Goal: Find specific page/section: Locate item on page

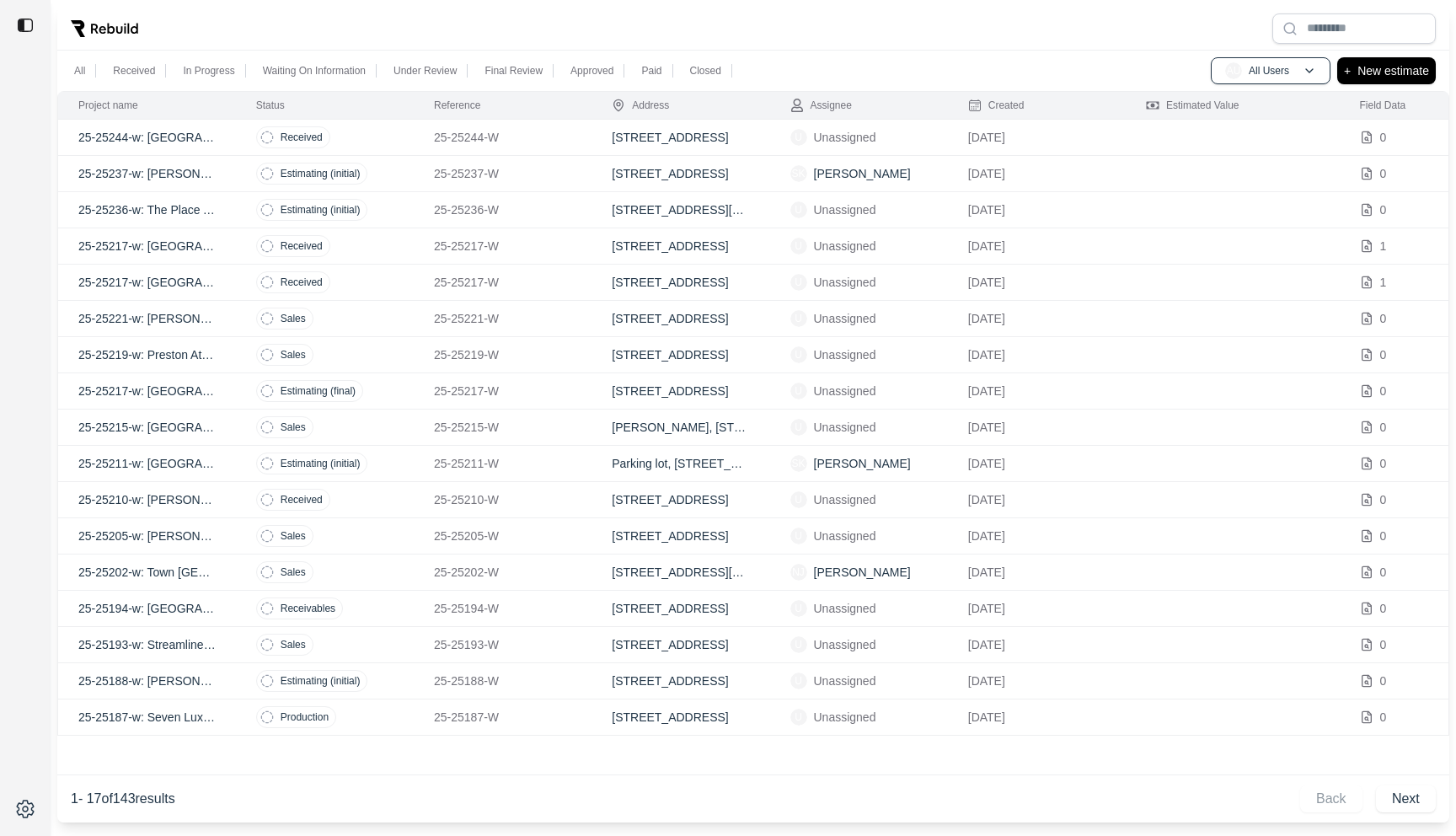
click at [550, 178] on p "25-25237-W" at bounding box center [502, 173] width 138 height 17
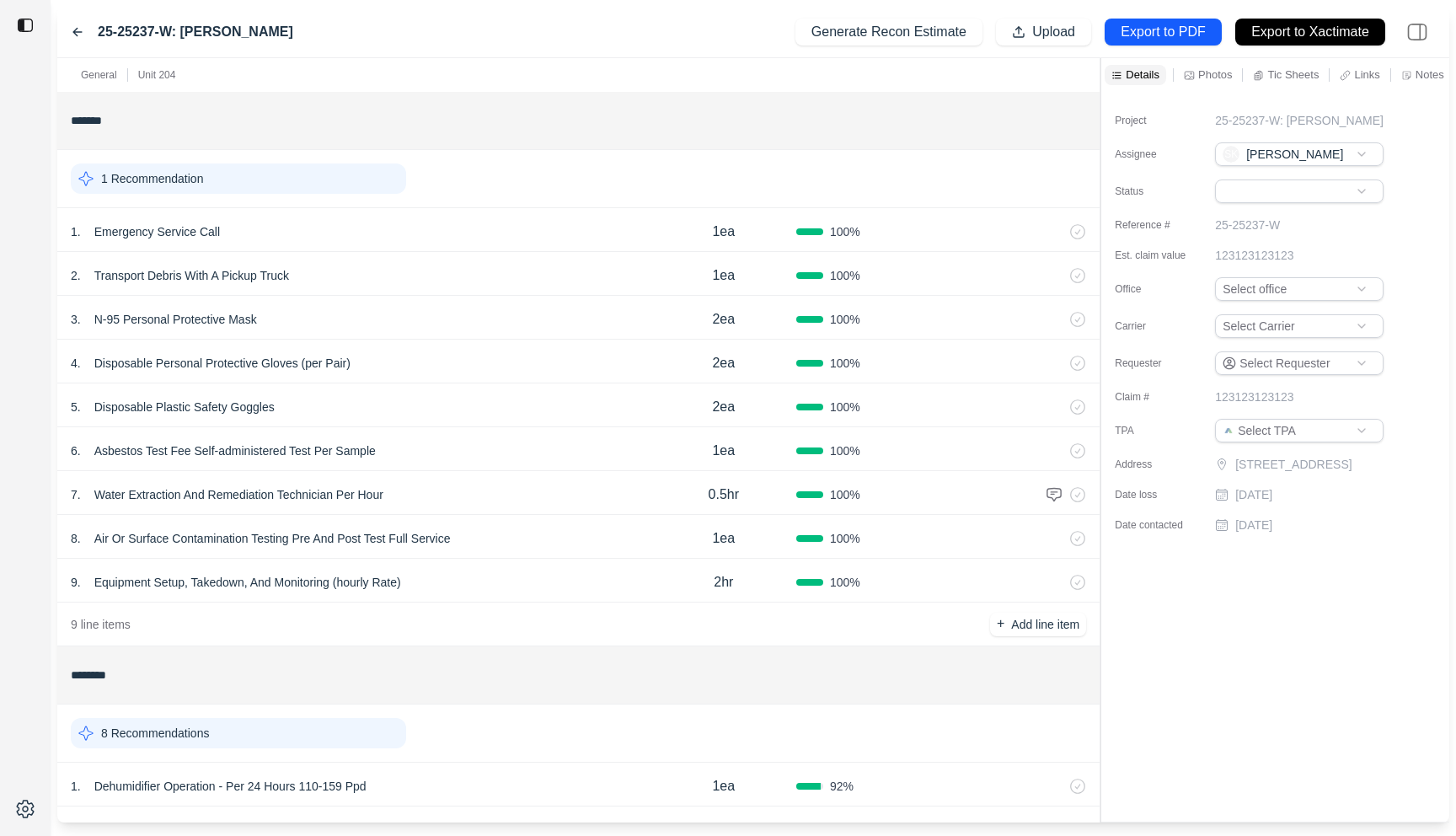
click at [769, 157] on div "General Unit 204 ******* 1 Recommendation 1 . Emergency Service Call 1ea 100 % …" at bounding box center [753, 441] width 1392 height 765
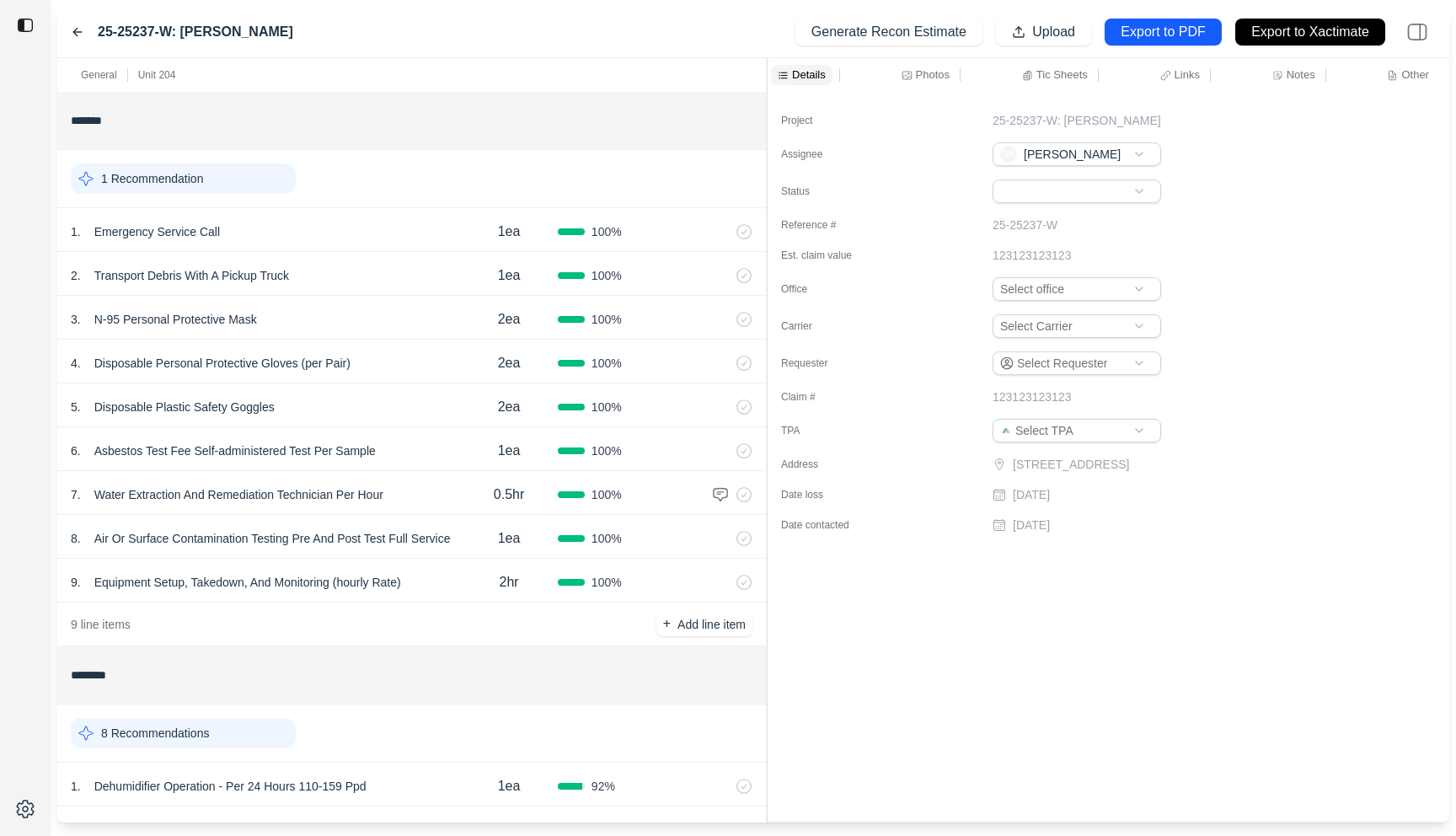
scroll to position [230, 0]
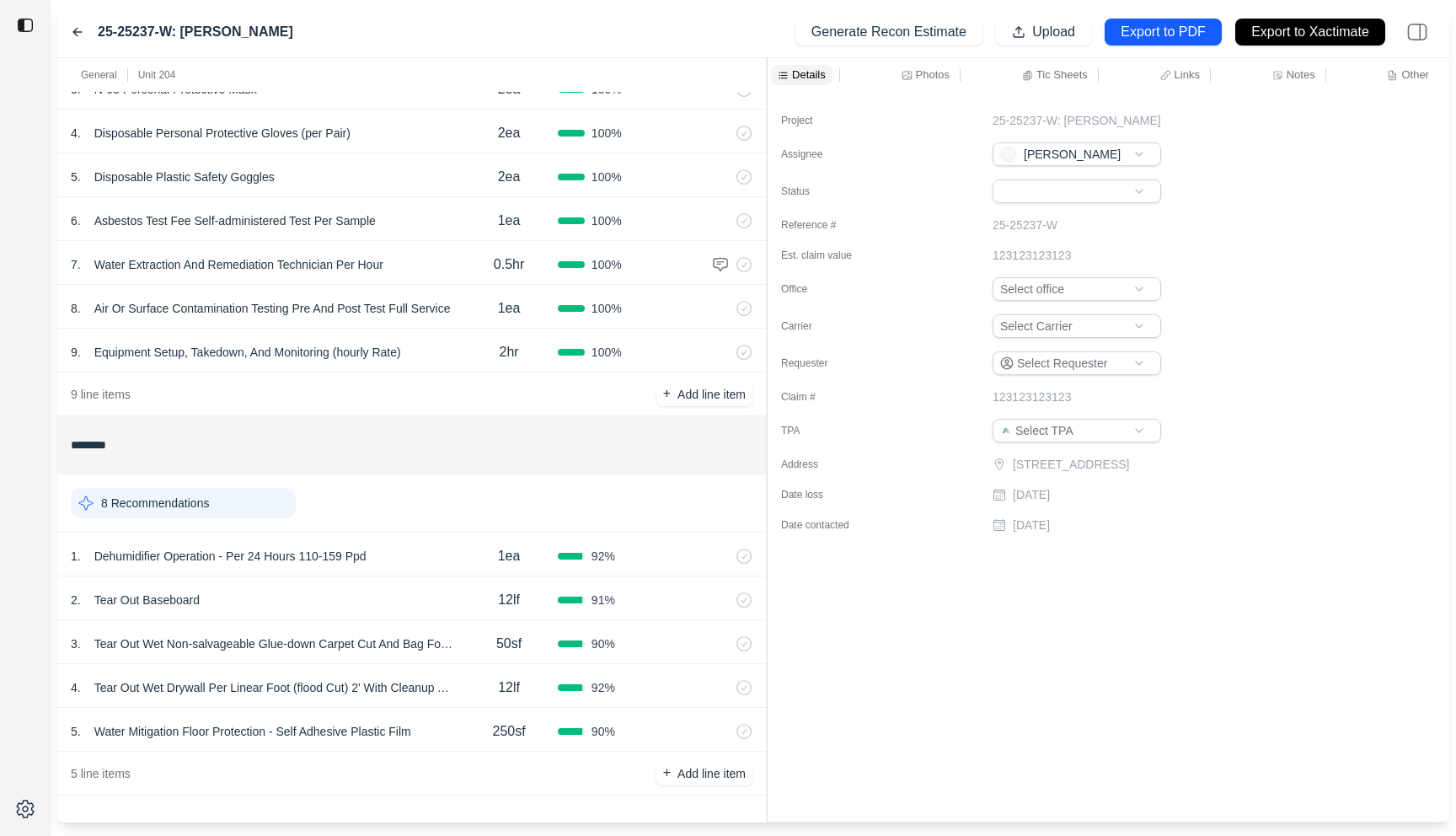
click at [443, 548] on div "1 . Dehumidifier Operation - Per 24 Hours 110-159 Ppd" at bounding box center [265, 556] width 389 height 24
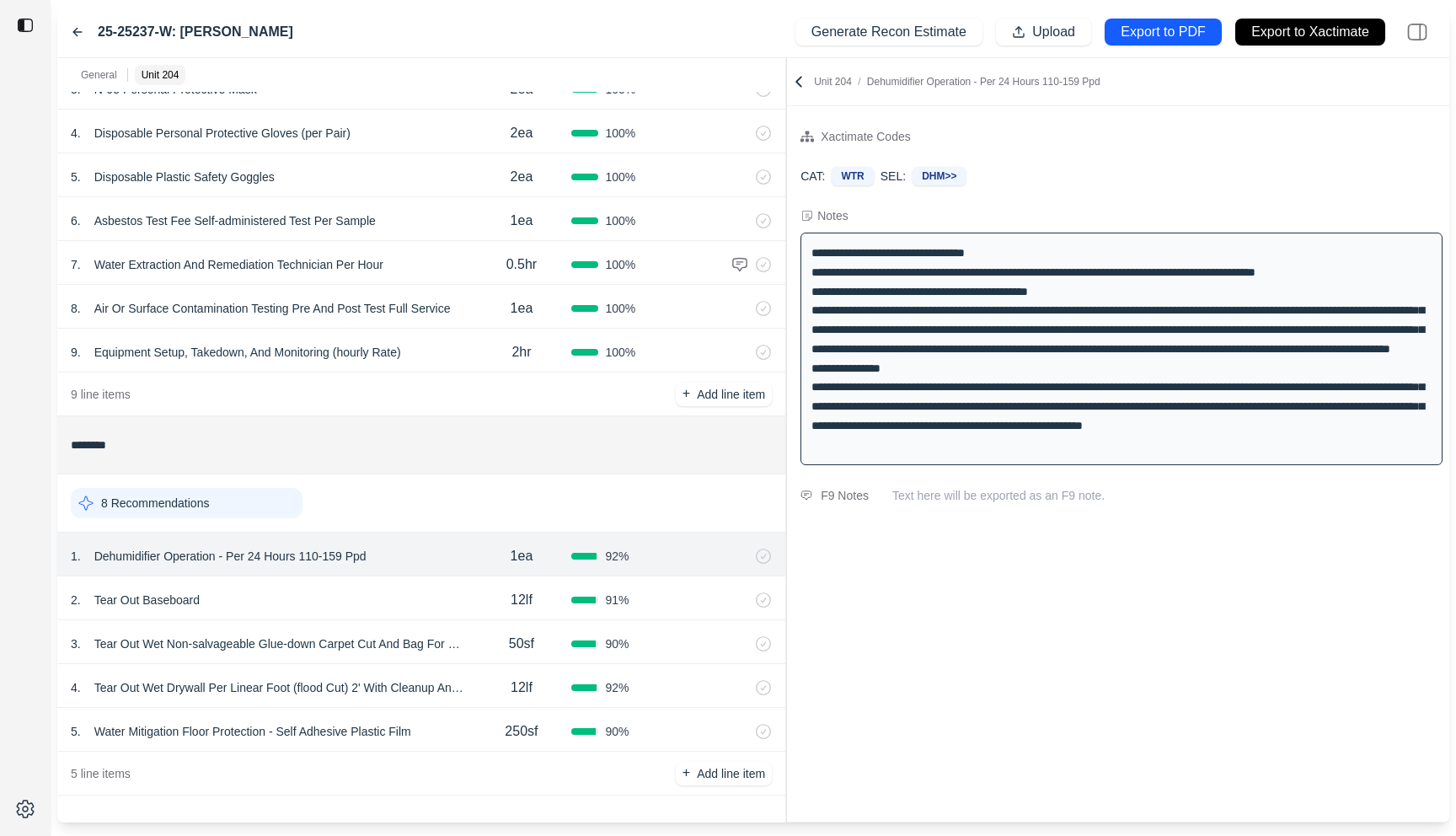
click at [787, 251] on div at bounding box center [786, 441] width 1 height 765
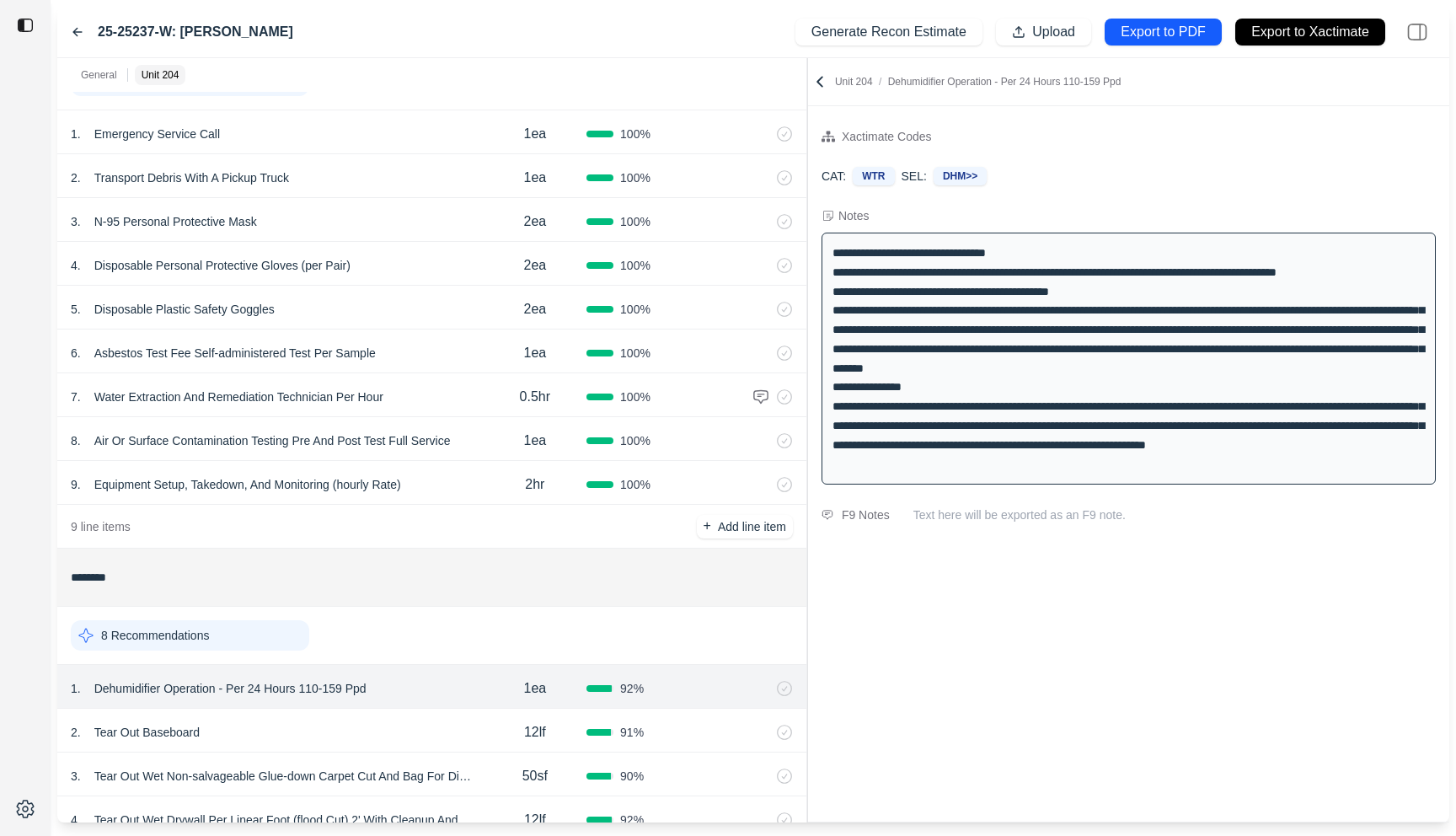
scroll to position [0, 0]
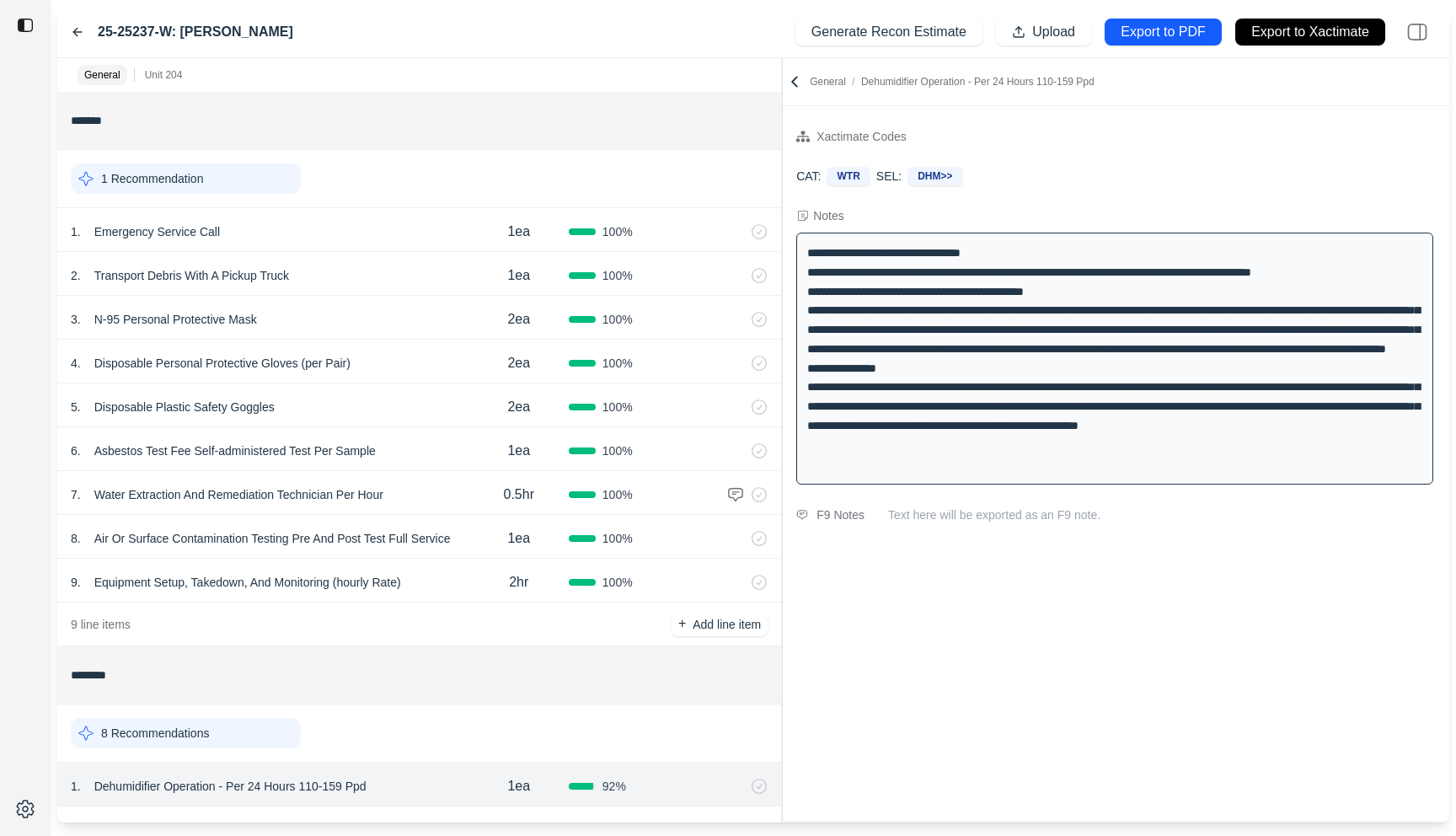
click at [782, 109] on div at bounding box center [782, 441] width 1 height 765
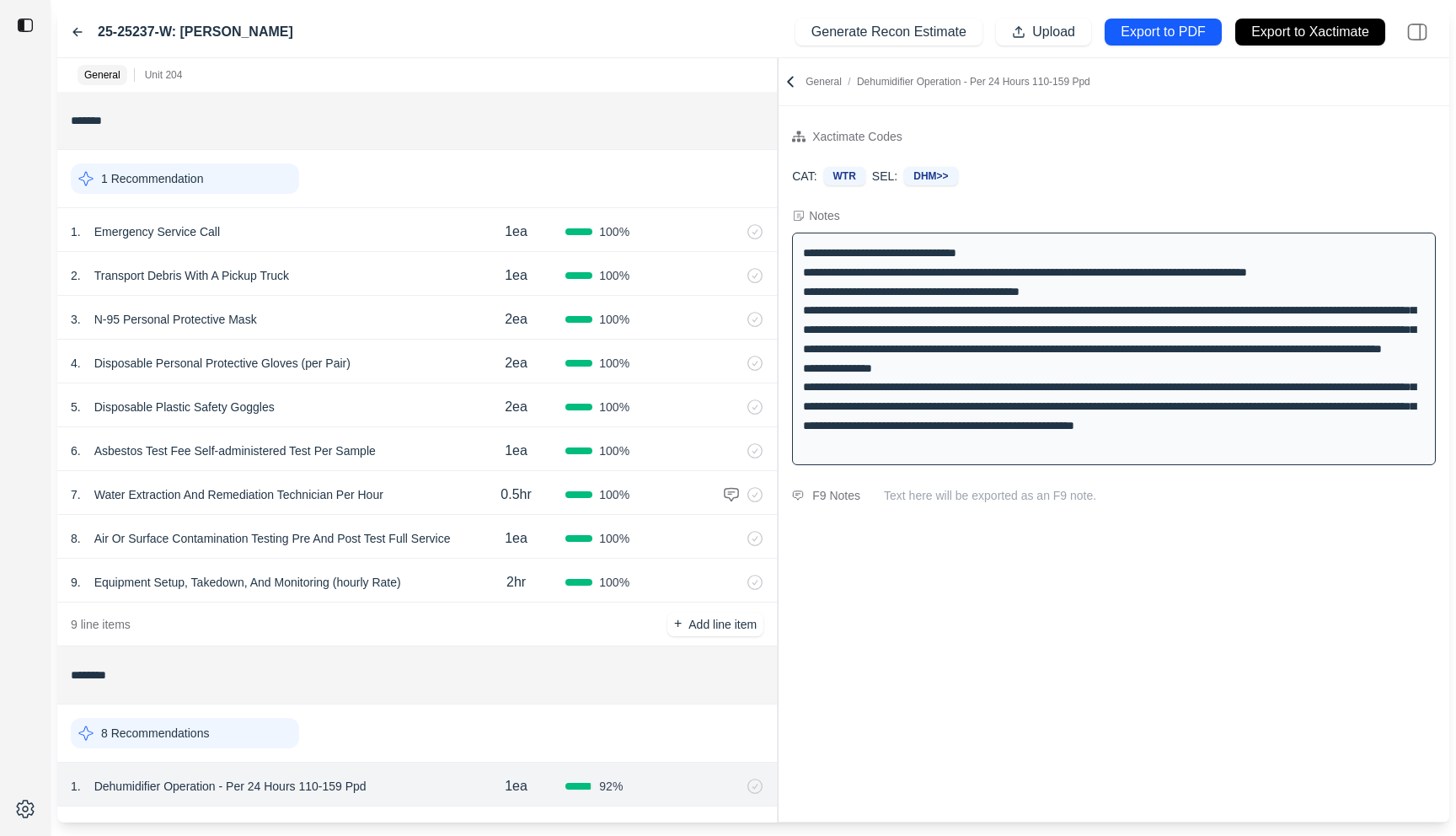
scroll to position [230, 0]
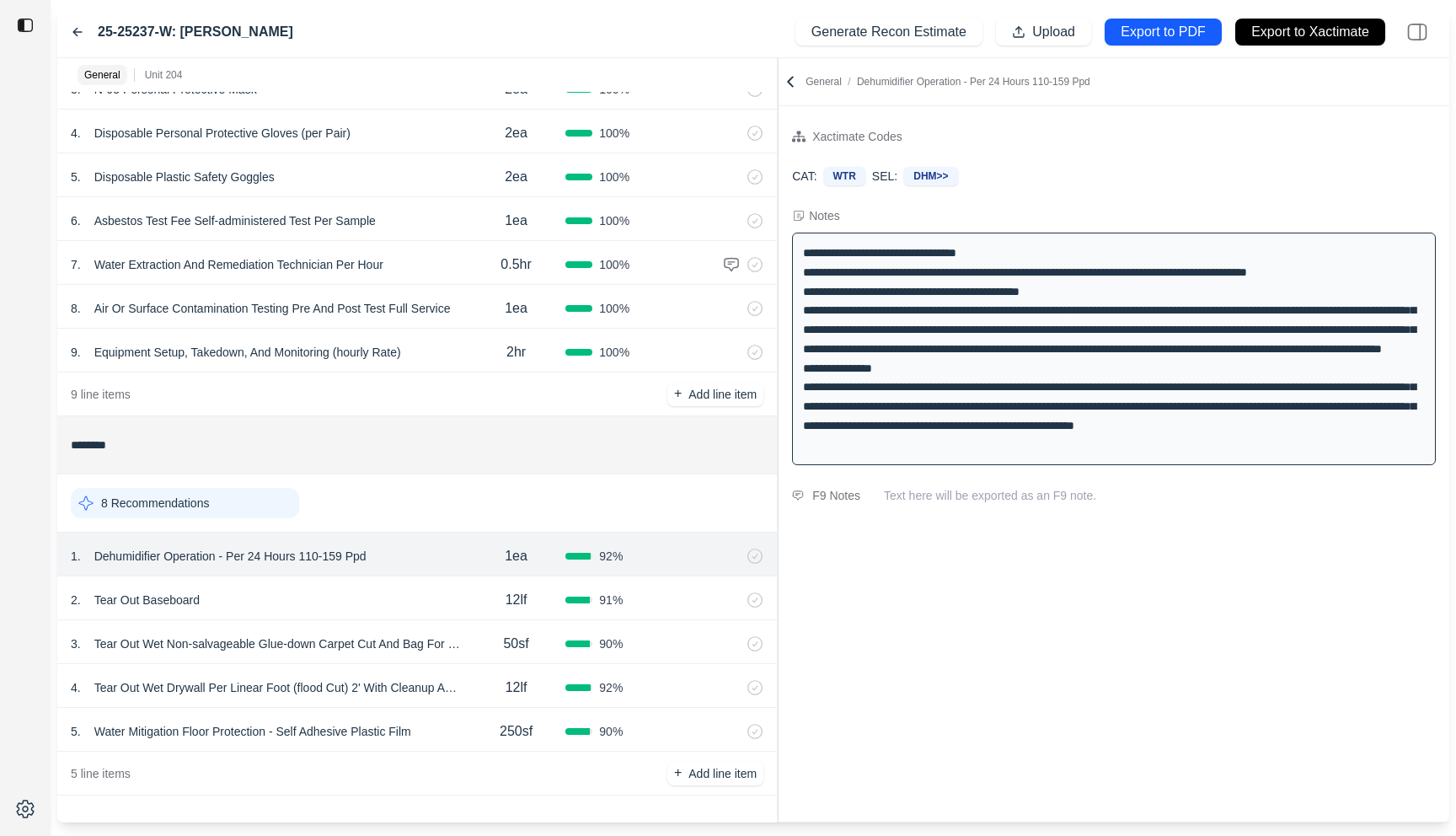
click at [404, 583] on div "2 . Tear Out Baseboard 12lf 91 %" at bounding box center [417, 598] width 719 height 44
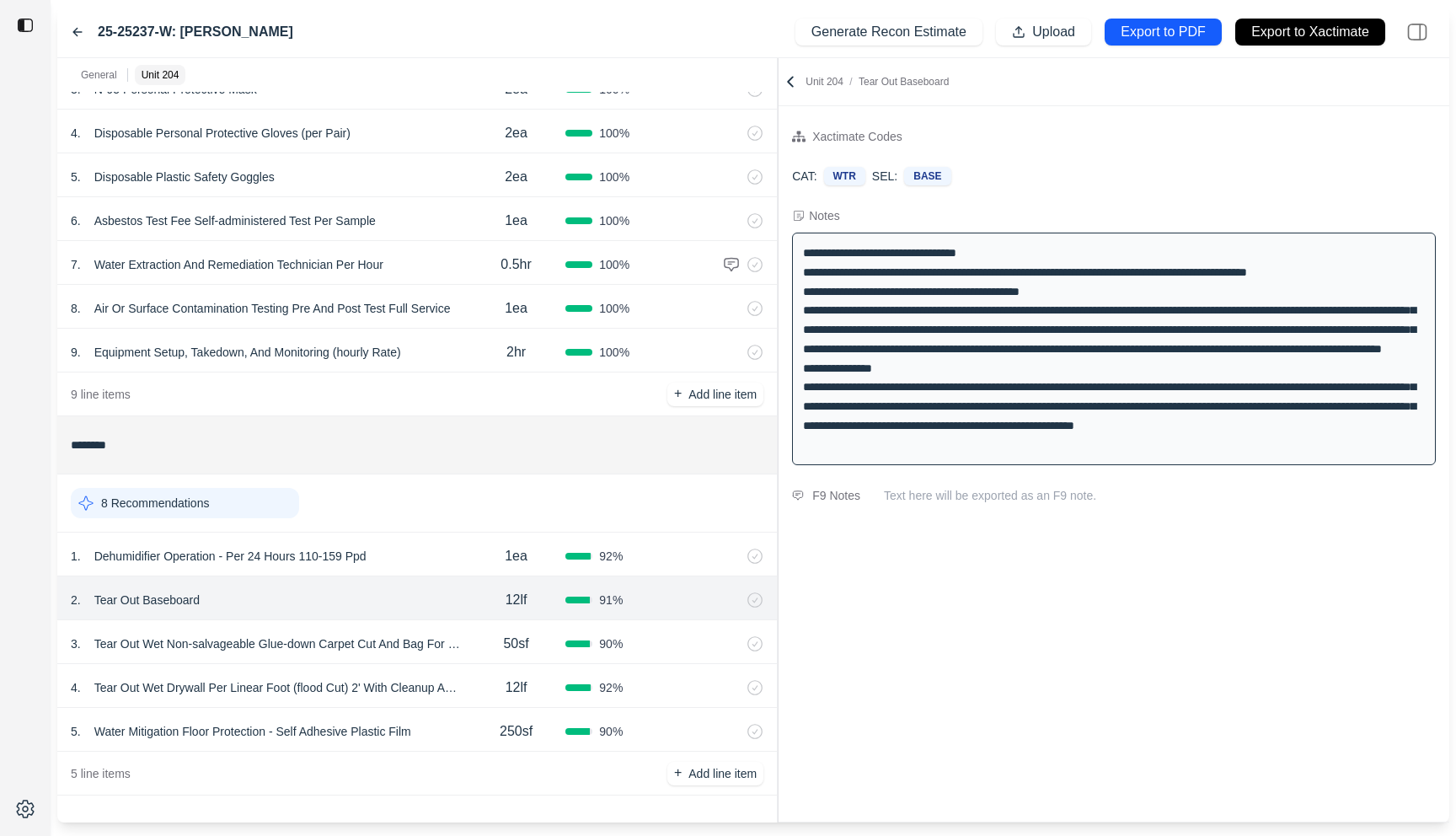
click at [480, 647] on div "50sf" at bounding box center [516, 644] width 98 height 34
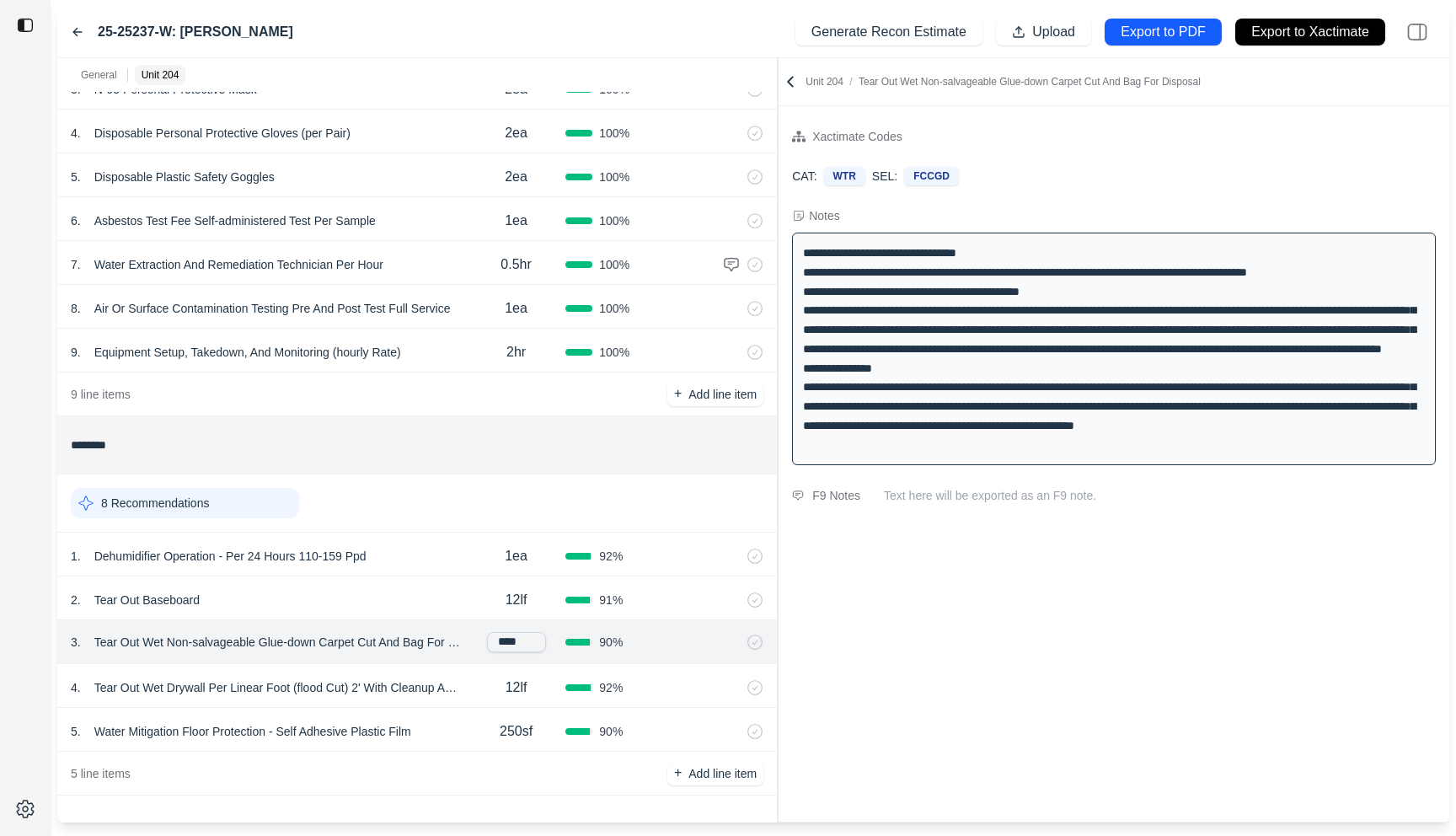
click at [477, 681] on div "12lf" at bounding box center [516, 687] width 98 height 34
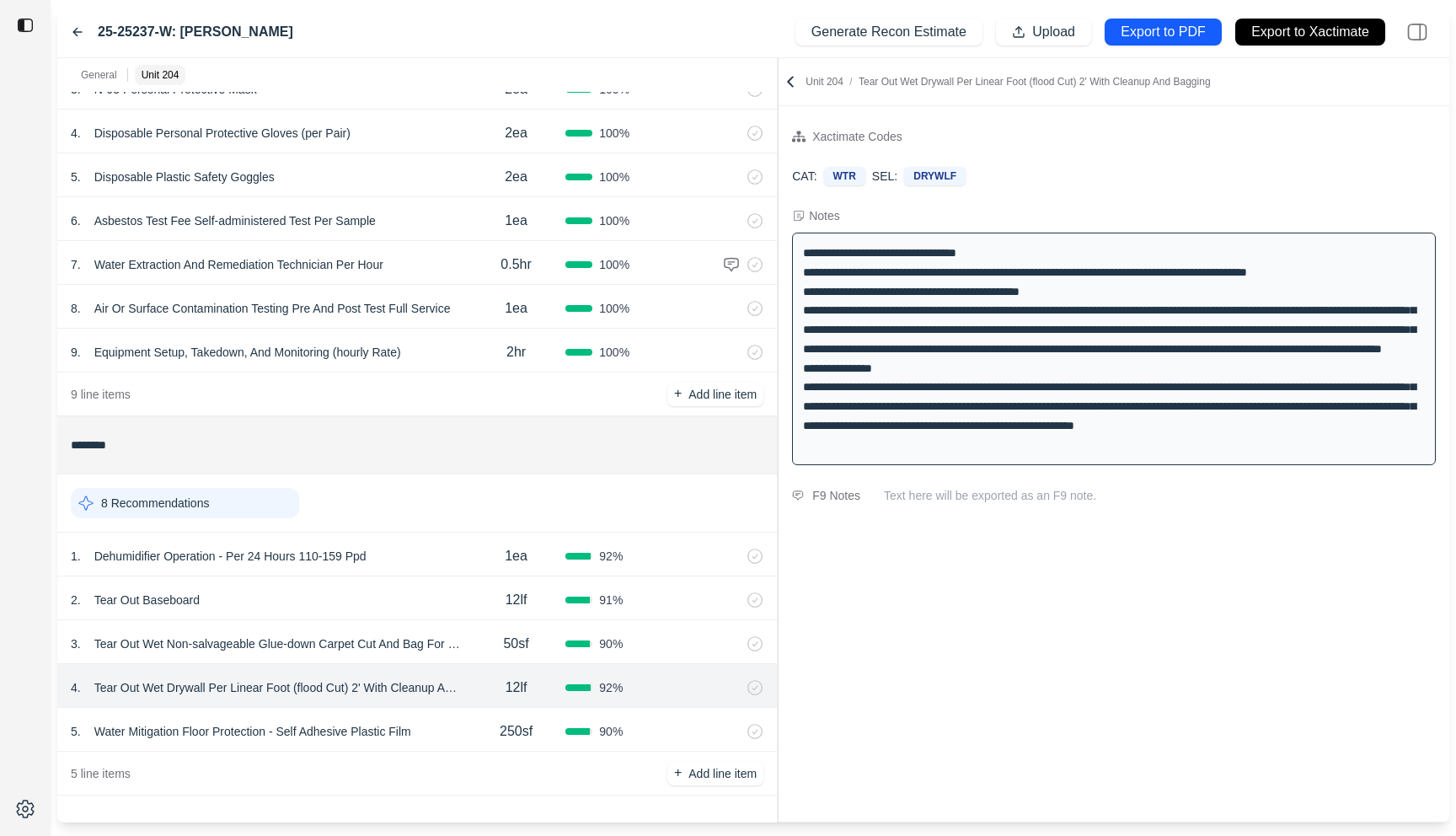
click at [442, 701] on div "5 . Water Mitigation Floor Protection - Self Adhesive Plastic Film 250sf 90 %" at bounding box center [417, 730] width 719 height 44
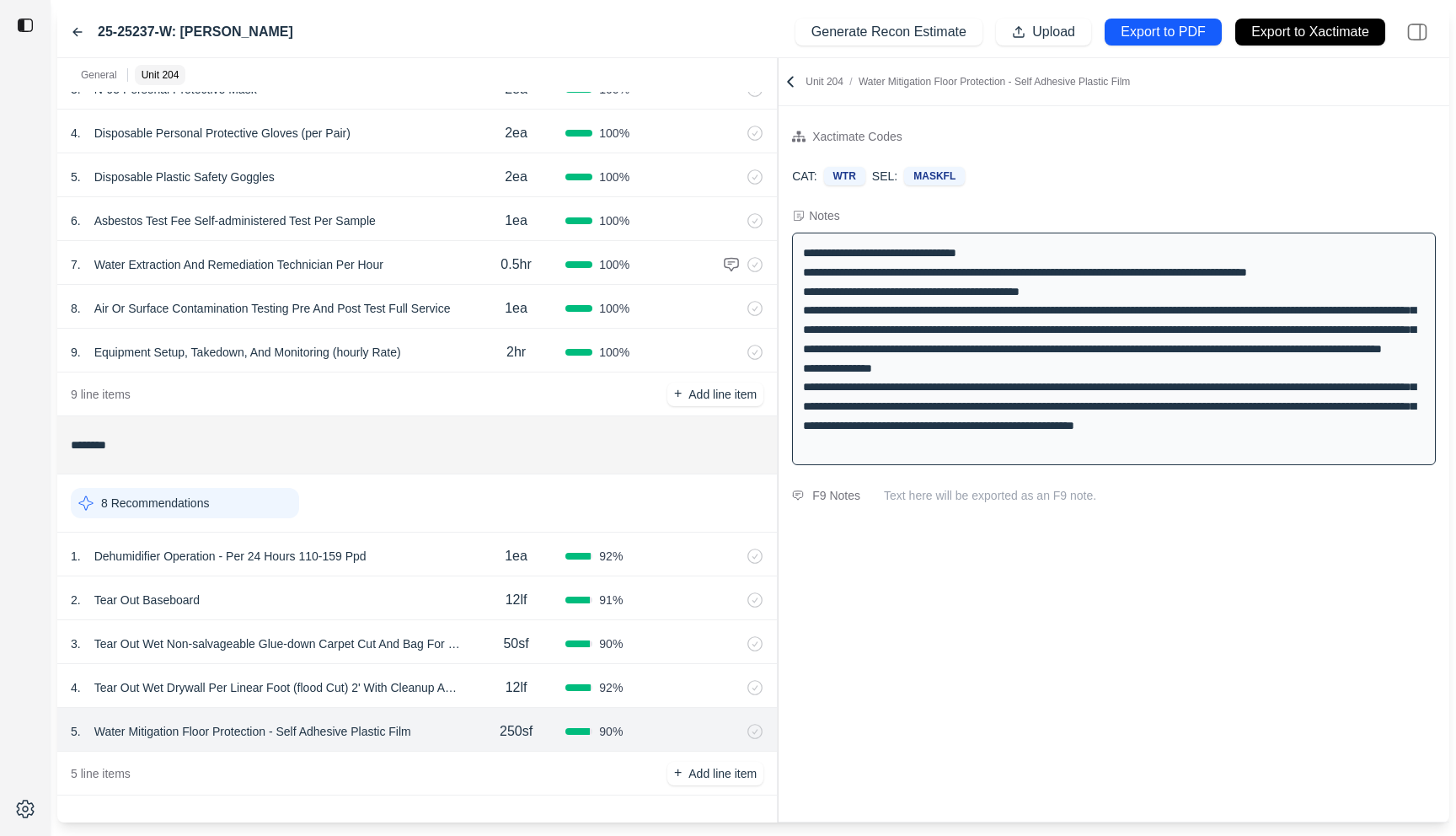
click at [973, 670] on div "Xactimate Codes CAT: WTR SEL: MASKFL Notes F9 Notes Text here will be exported …" at bounding box center [1114, 463] width 671 height 715
click at [793, 80] on icon at bounding box center [790, 81] width 17 height 17
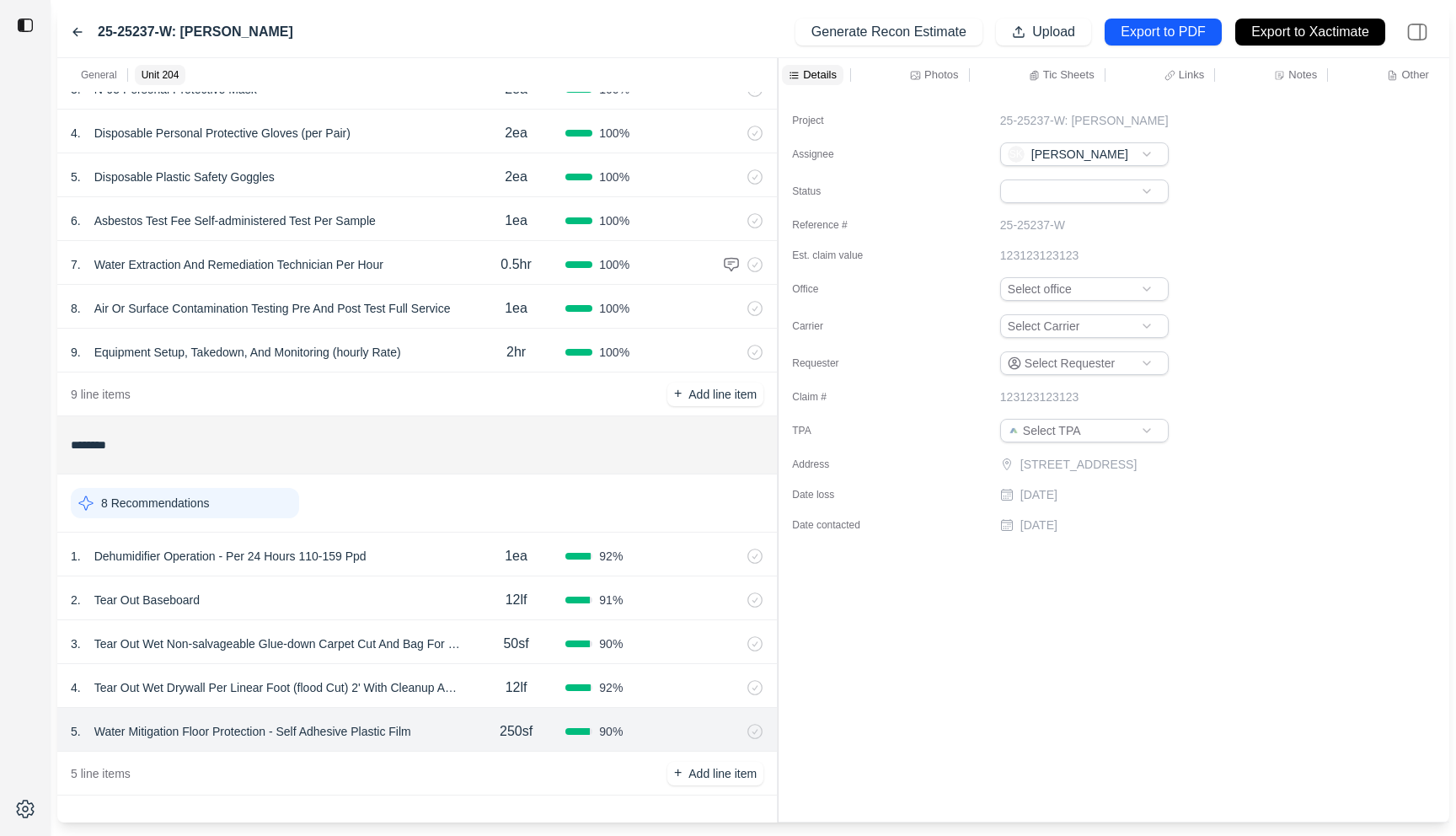
click at [1299, 70] on p "Notes" at bounding box center [1302, 74] width 29 height 14
